Goal: Task Accomplishment & Management: Use online tool/utility

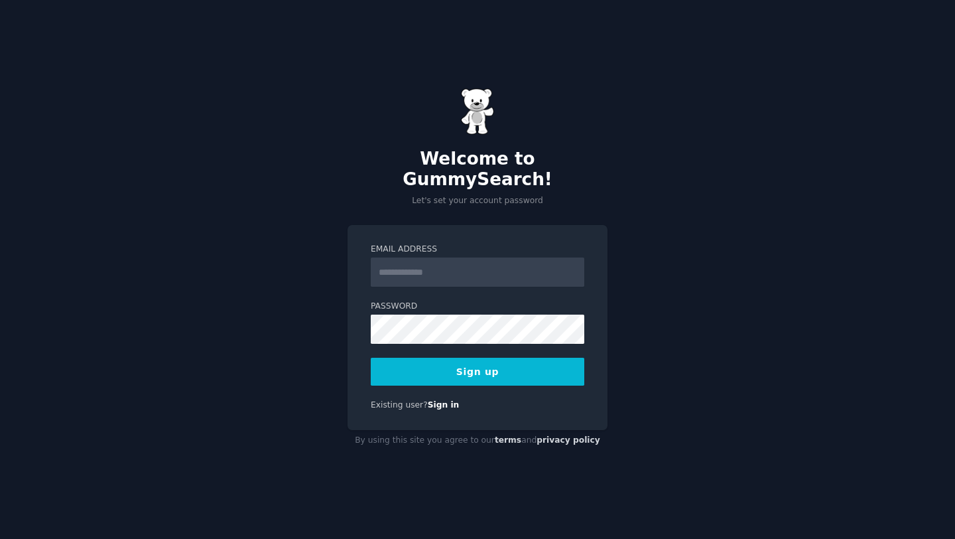
click at [508, 261] on input "Email Address" at bounding box center [478, 271] width 214 height 29
type input "**********"
click at [546, 367] on button "Sign up" at bounding box center [478, 372] width 214 height 28
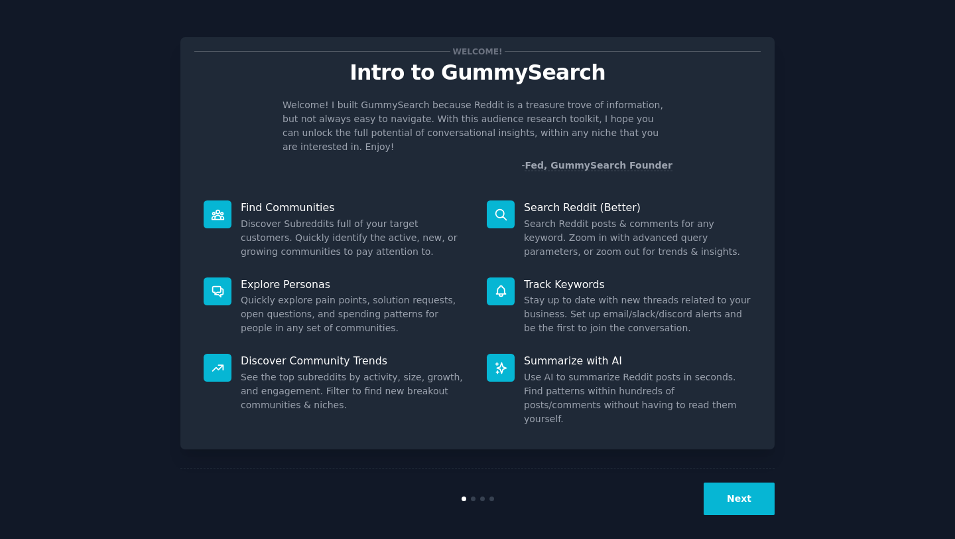
click at [764, 500] on button "Next" at bounding box center [739, 498] width 71 height 33
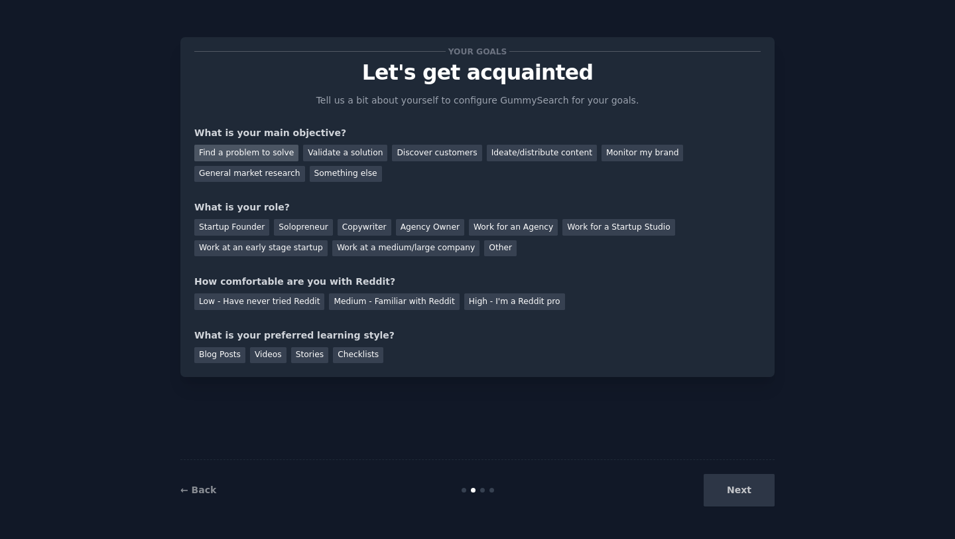
click at [279, 152] on div "Find a problem to solve" at bounding box center [246, 153] width 104 height 17
click at [286, 232] on div "Solopreneur" at bounding box center [303, 227] width 58 height 17
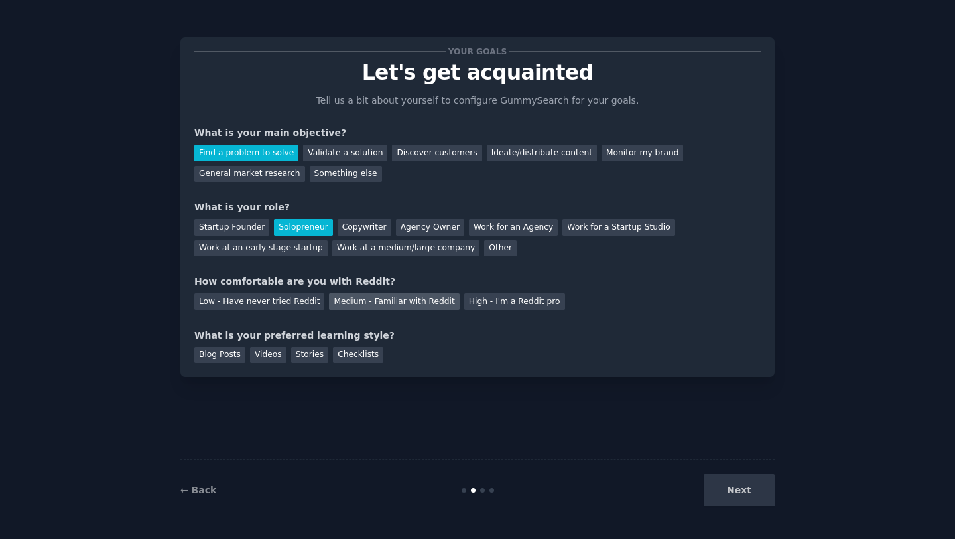
click at [368, 301] on div "Medium - Familiar with Reddit" at bounding box center [394, 301] width 130 height 17
click at [230, 356] on div "Blog Posts" at bounding box center [219, 355] width 51 height 17
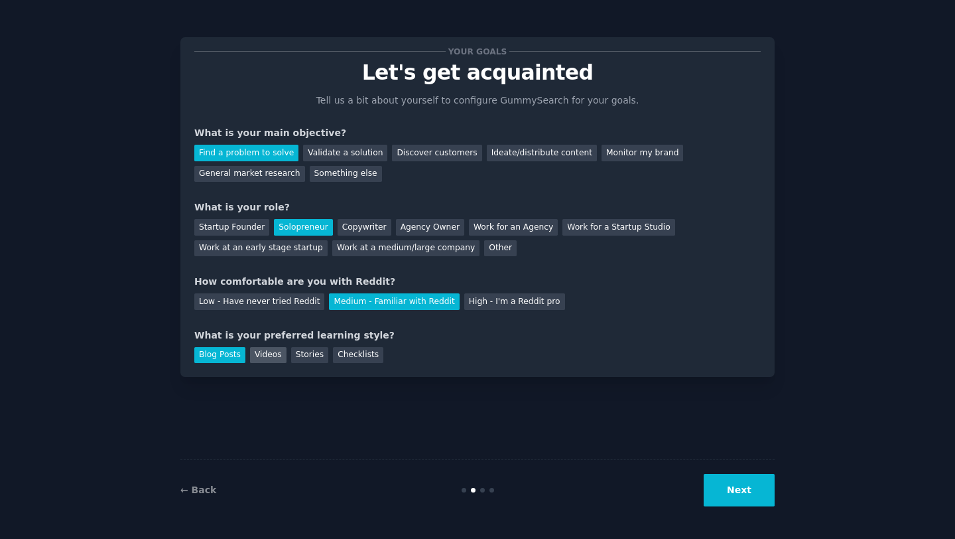
click at [258, 356] on div "Videos" at bounding box center [268, 355] width 36 height 17
click at [314, 352] on div "Stories" at bounding box center [309, 355] width 37 height 17
click at [368, 356] on div "Checklists" at bounding box center [358, 355] width 50 height 17
click at [710, 480] on button "Next" at bounding box center [739, 490] width 71 height 33
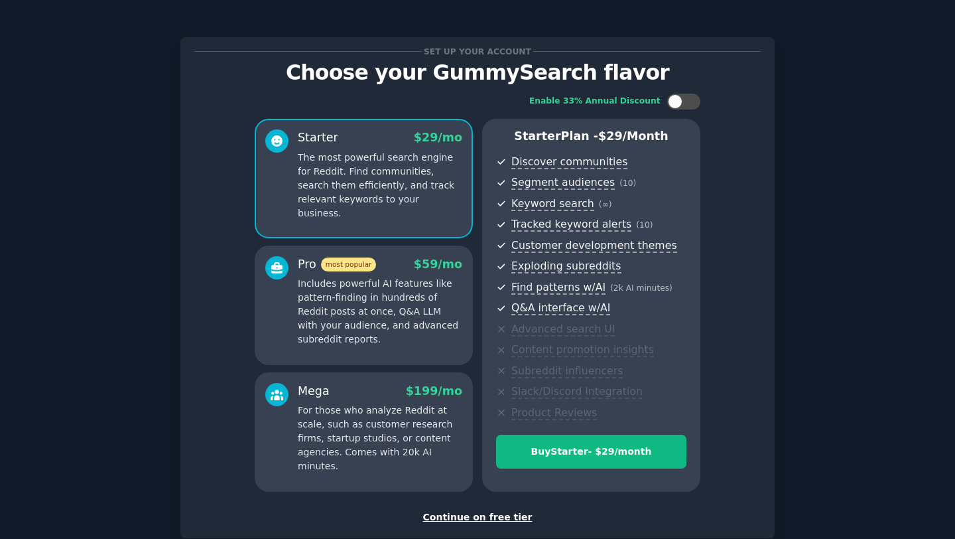
click at [484, 516] on div "Continue on free tier" at bounding box center [477, 517] width 567 height 14
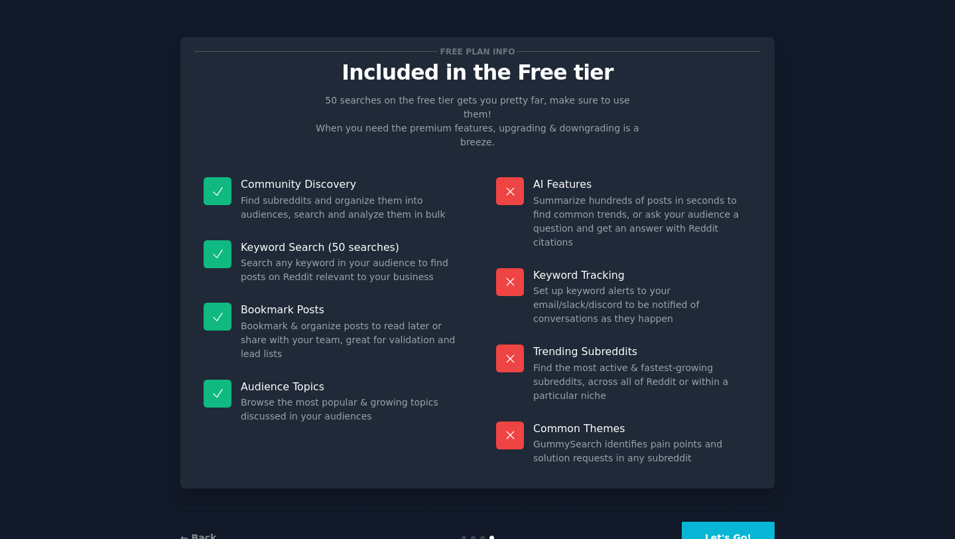
click at [714, 521] on button "Let's Go!" at bounding box center [728, 537] width 93 height 33
